Goal: Transaction & Acquisition: Purchase product/service

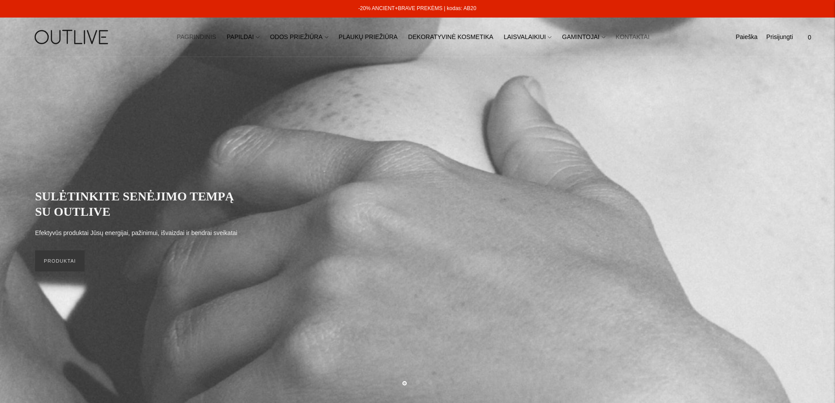
click at [617, 36] on link "KONTAKTAI" at bounding box center [633, 37] width 34 height 19
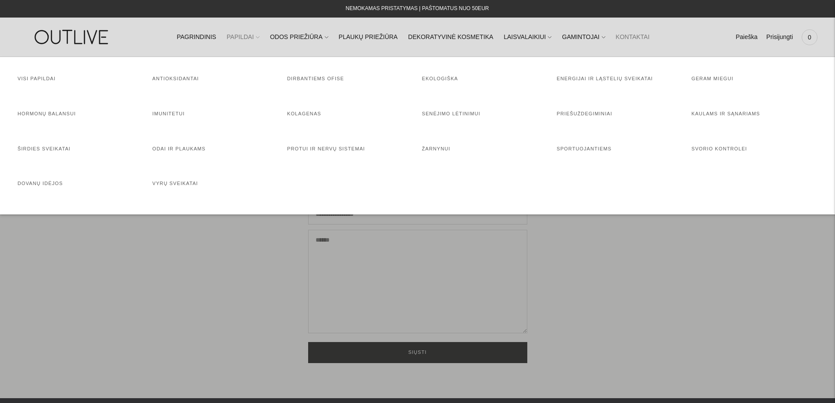
click at [252, 37] on link "PAPILDAI" at bounding box center [243, 37] width 33 height 19
click at [429, 114] on link "Senėjimo lėtinimui" at bounding box center [451, 113] width 58 height 5
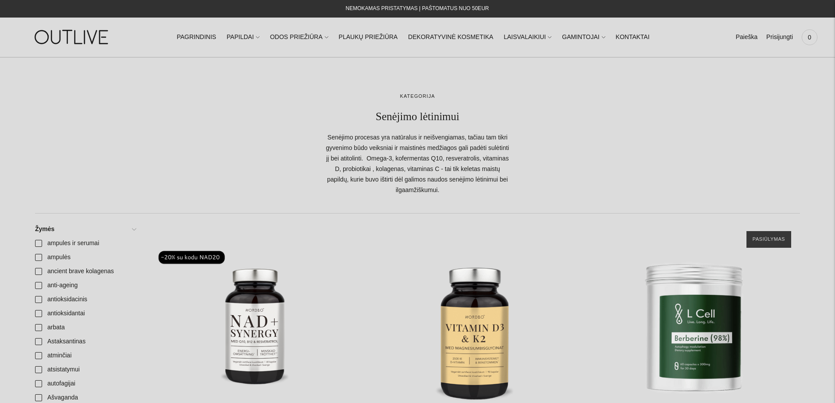
scroll to position [216, 0]
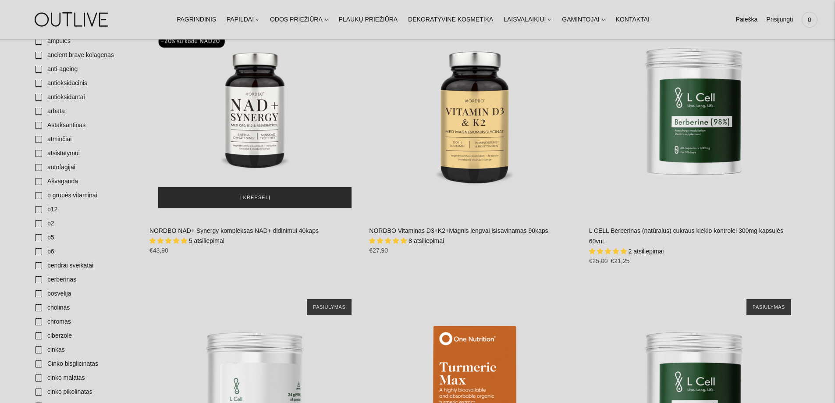
click at [249, 196] on span "Į krepšelį" at bounding box center [254, 197] width 31 height 9
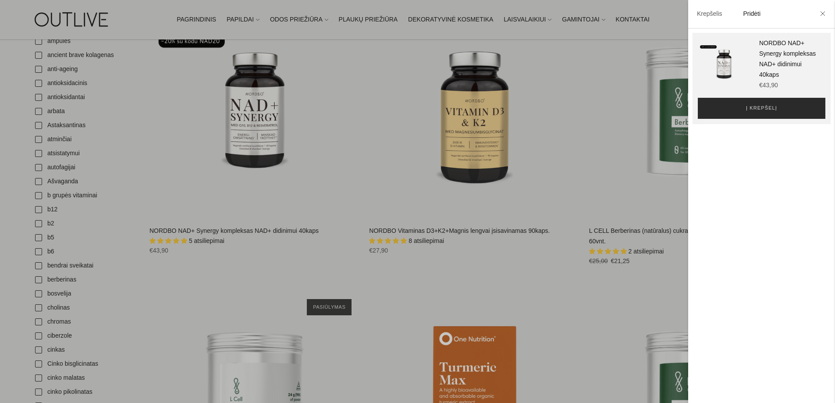
click at [741, 104] on button "Į krepšelį" at bounding box center [762, 108] width 128 height 21
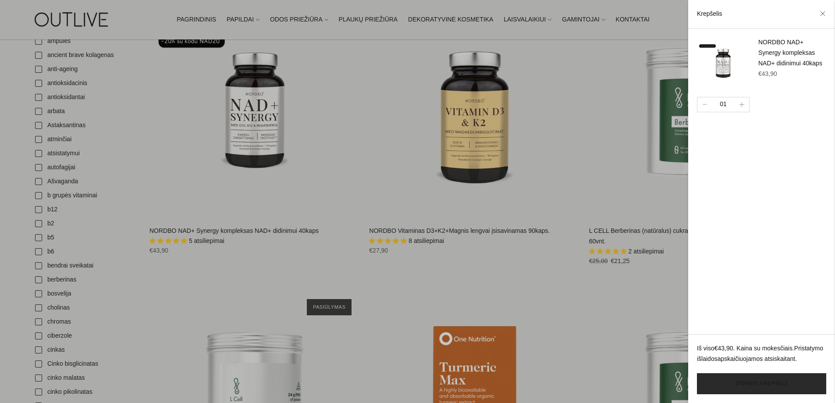
click at [756, 384] on link "Žiūrėti krepšelį" at bounding box center [761, 383] width 129 height 21
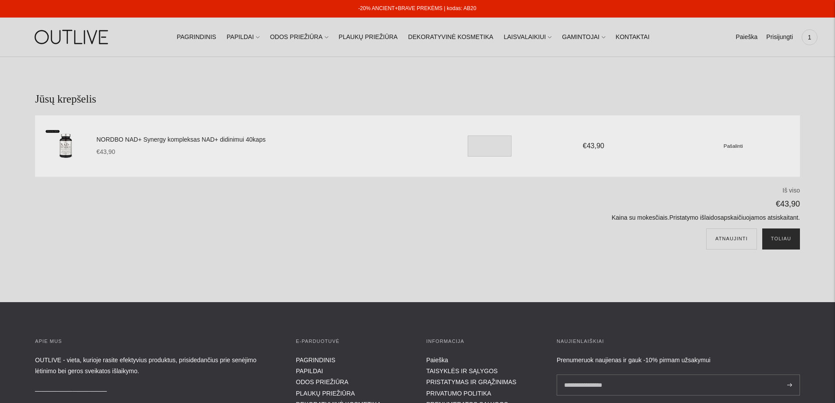
click at [779, 236] on button "Toliau" at bounding box center [782, 238] width 38 height 21
